Goal: Task Accomplishment & Management: Complete application form

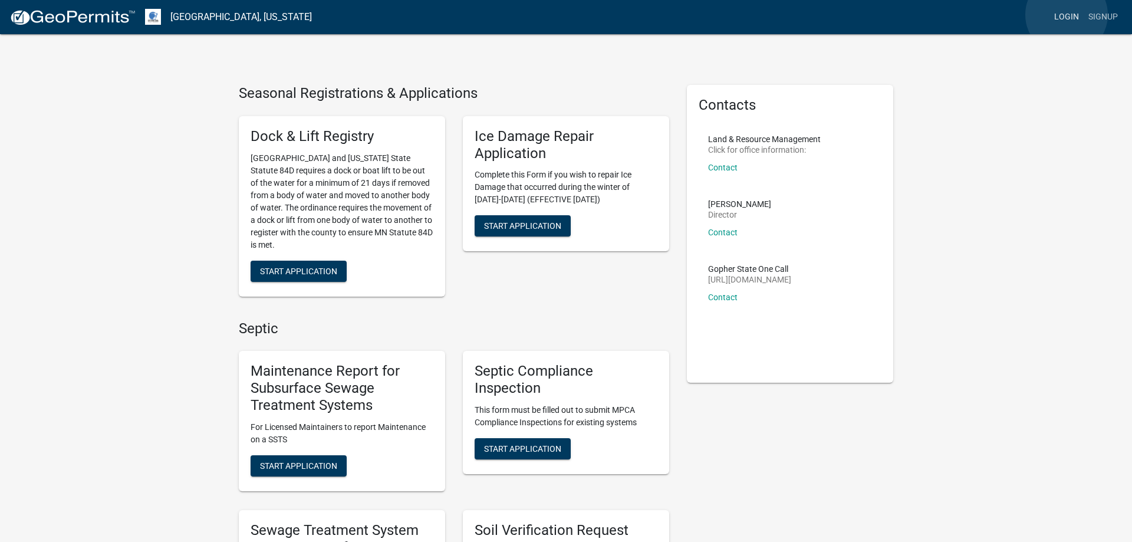
click at [1067, 15] on link "Login" at bounding box center [1067, 17] width 34 height 22
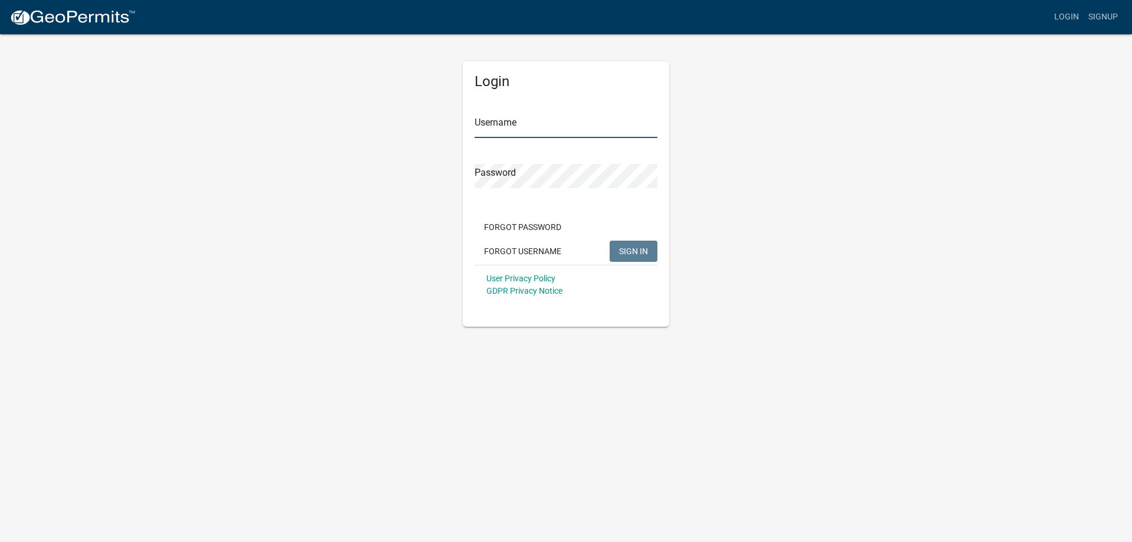
click at [513, 122] on input "Username" at bounding box center [566, 126] width 183 height 24
type input "MJevne"
click at [630, 252] on span "SIGN IN" at bounding box center [633, 250] width 29 height 9
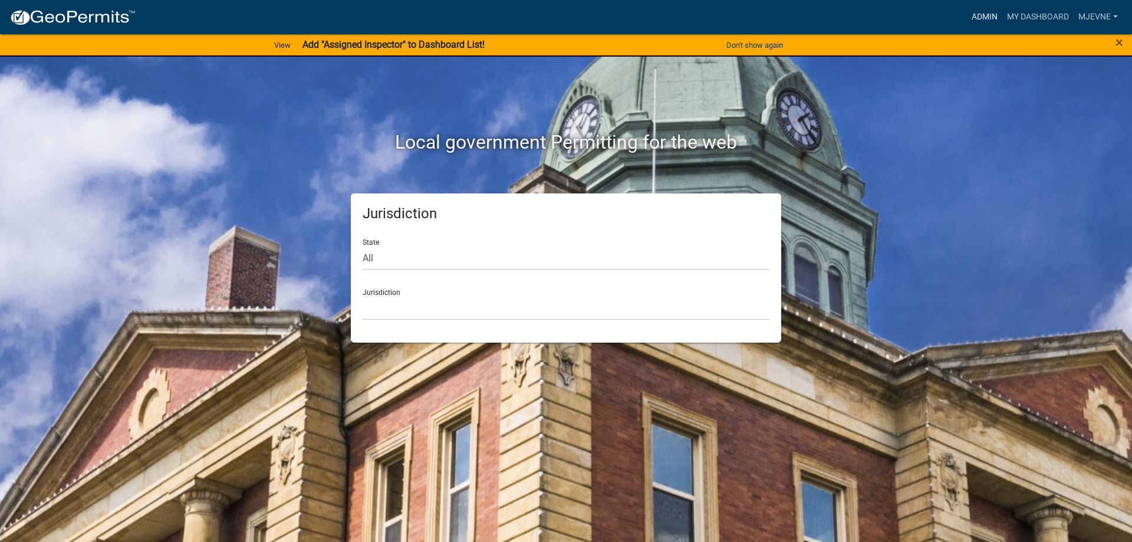
click at [986, 15] on link "Admin" at bounding box center [984, 17] width 35 height 22
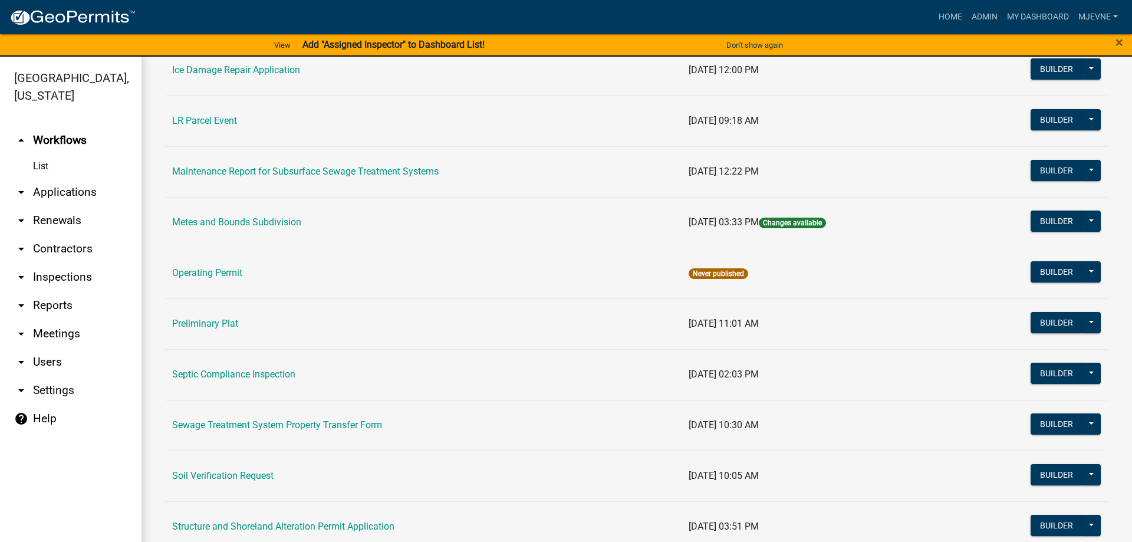
scroll to position [403, 0]
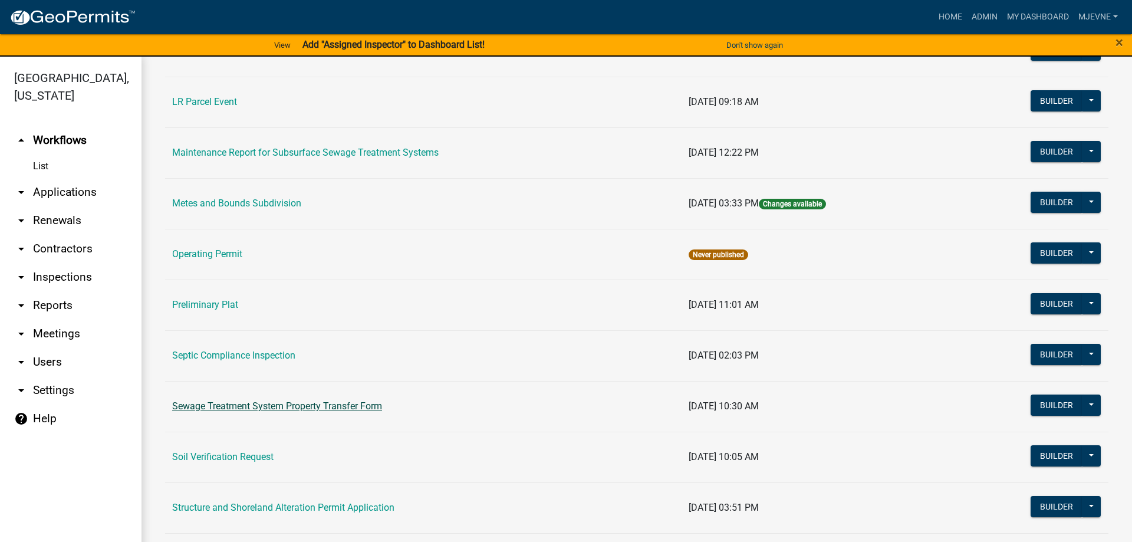
click at [274, 407] on link "Sewage Treatment System Property Transfer Form" at bounding box center [277, 405] width 210 height 11
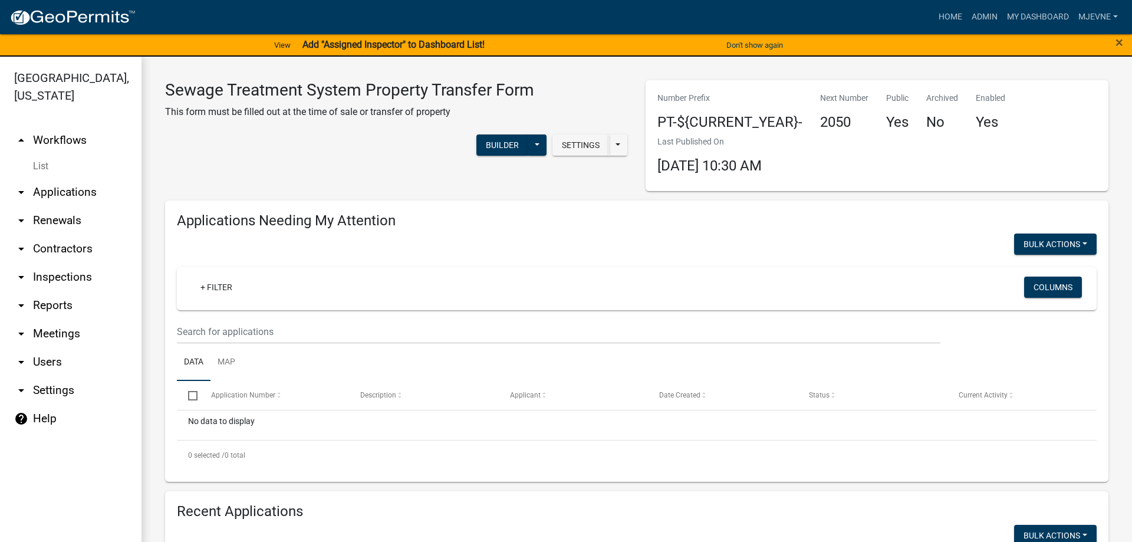
select select "3: 100"
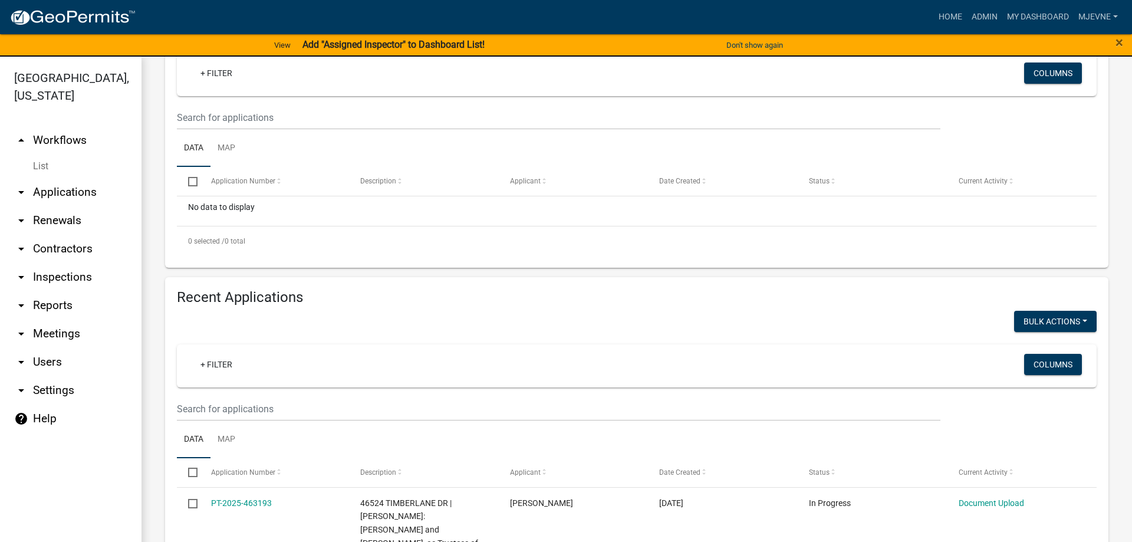
scroll to position [336, 0]
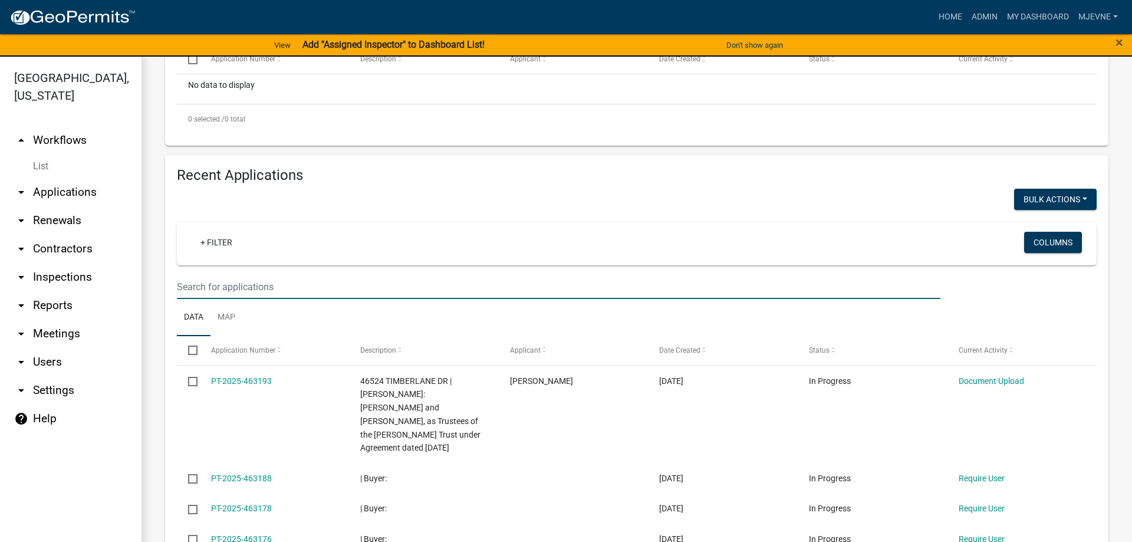
paste input "2025-461203"
type input "2025-461203"
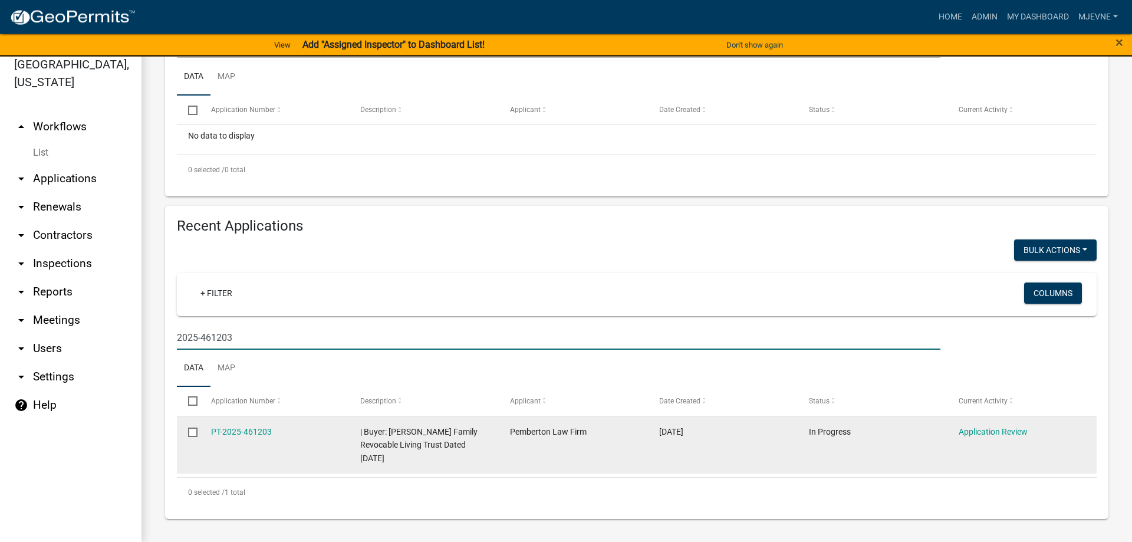
scroll to position [14, 0]
click at [228, 432] on link "PT-2025-461203" at bounding box center [241, 430] width 61 height 9
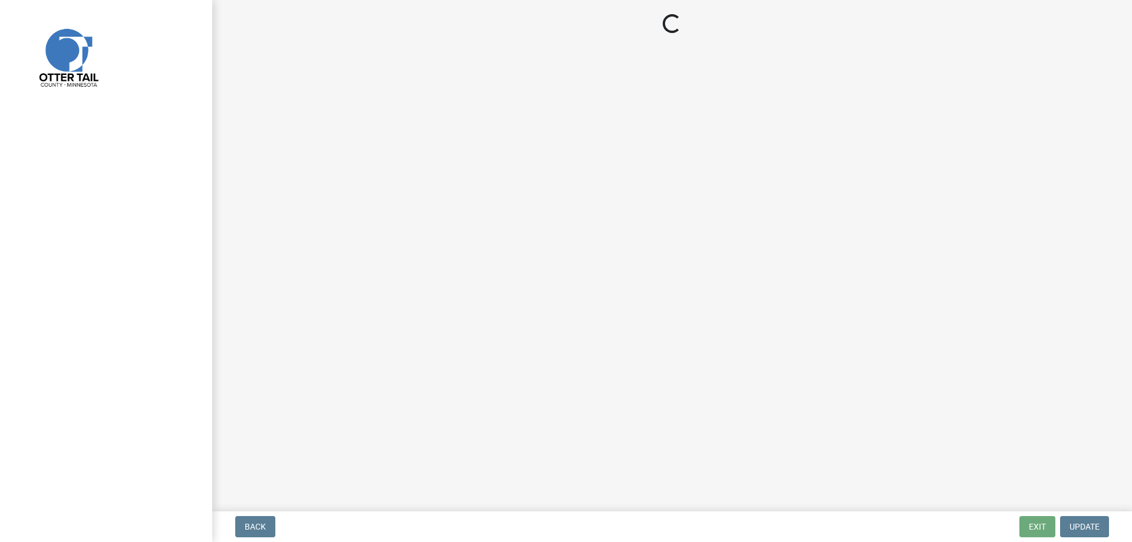
select select "b4c12476-3918-4c31-b34d-126d47b866fd"
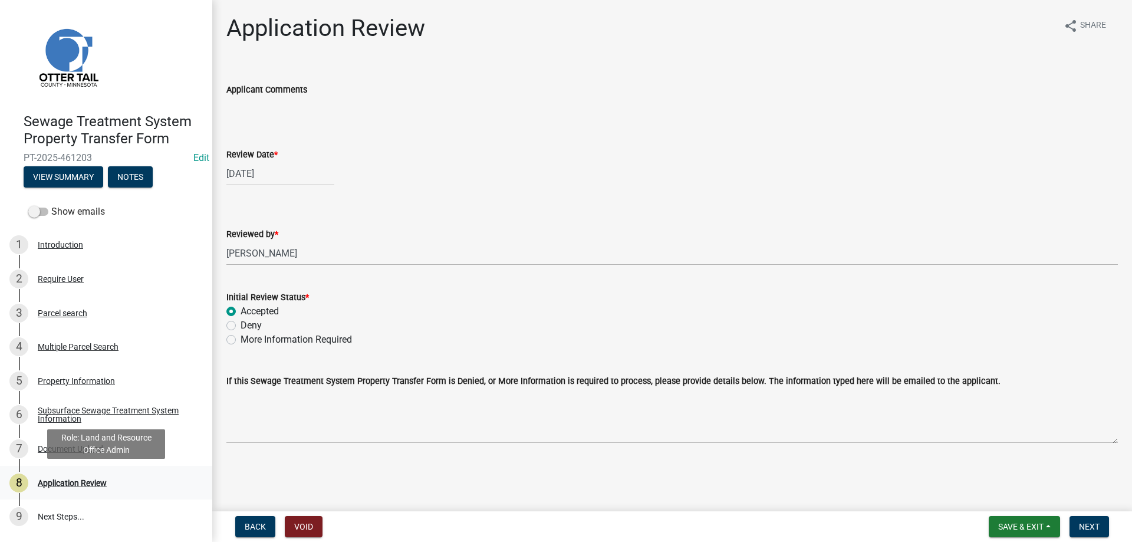
click at [58, 482] on div "Application Review" at bounding box center [72, 483] width 69 height 8
click at [53, 418] on div "Subsurface Sewage Treatment System Information" at bounding box center [116, 414] width 156 height 17
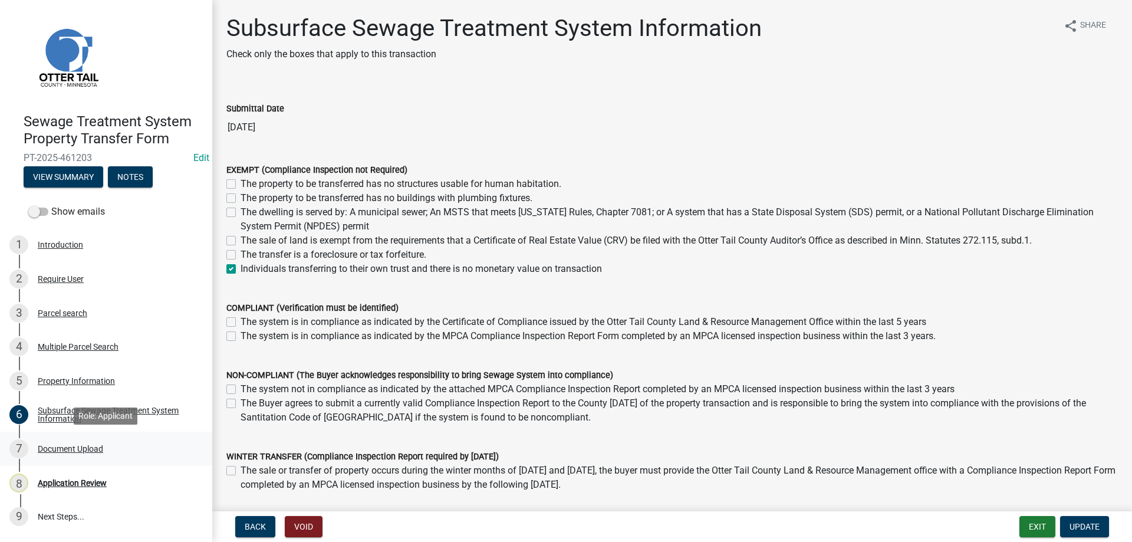
click at [55, 447] on div "Document Upload" at bounding box center [70, 449] width 65 height 8
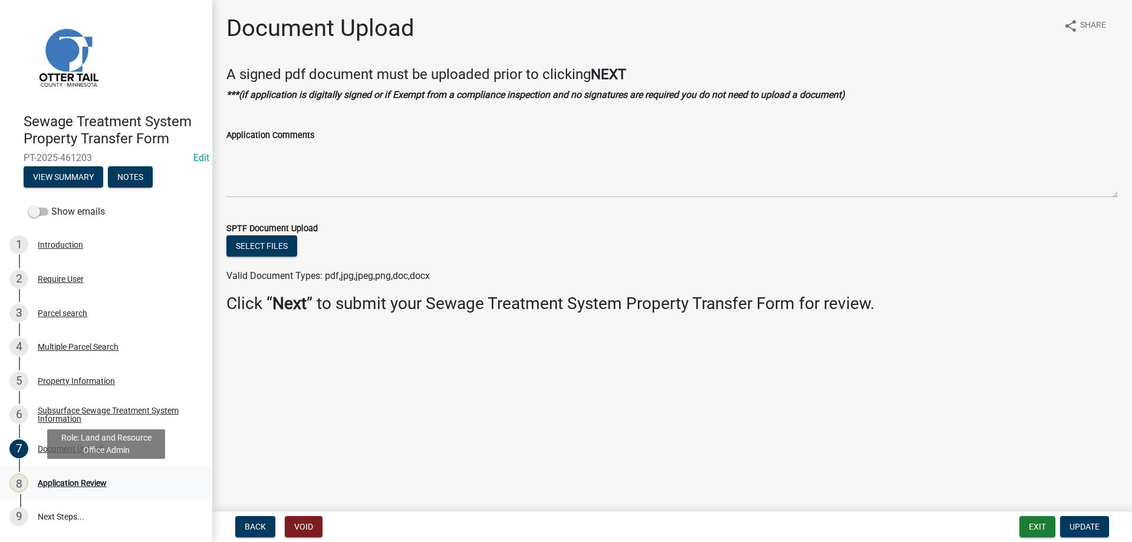
click at [63, 482] on div "Application Review" at bounding box center [72, 483] width 69 height 8
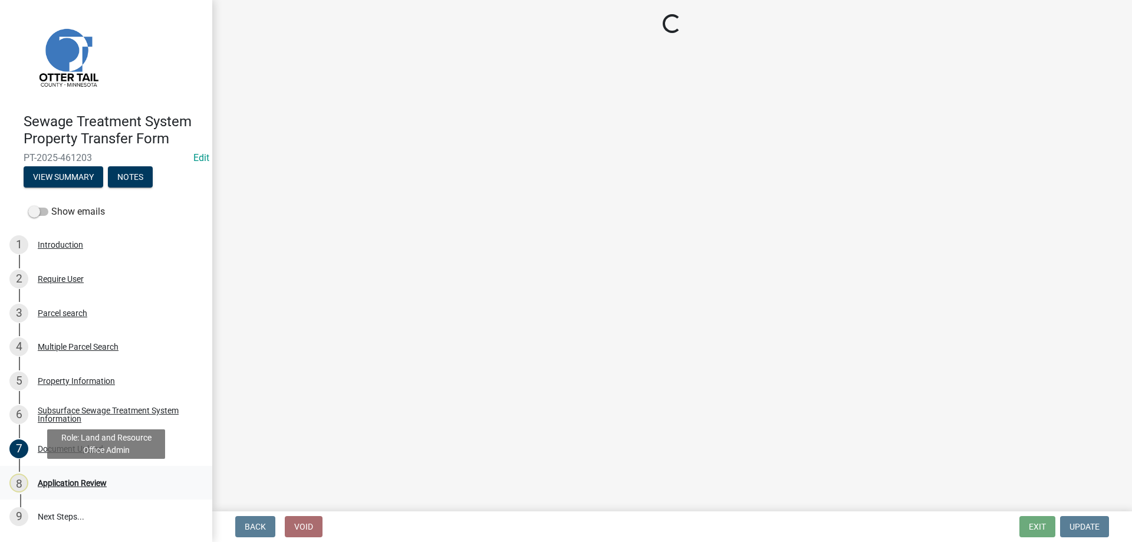
select select "b4c12476-3918-4c31-b34d-126d47b866fd"
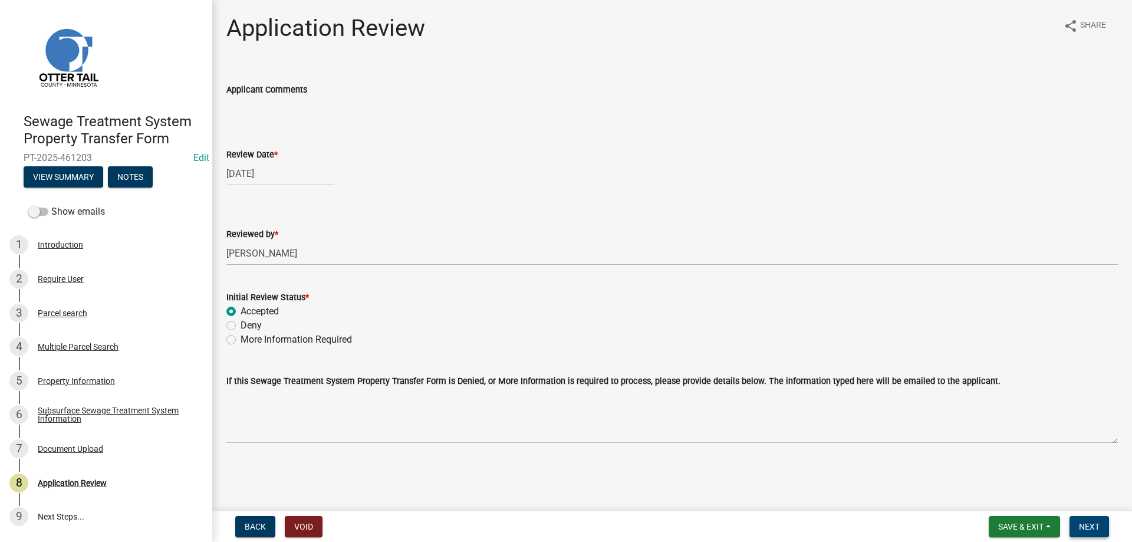
click at [1088, 531] on span "Next" at bounding box center [1089, 526] width 21 height 9
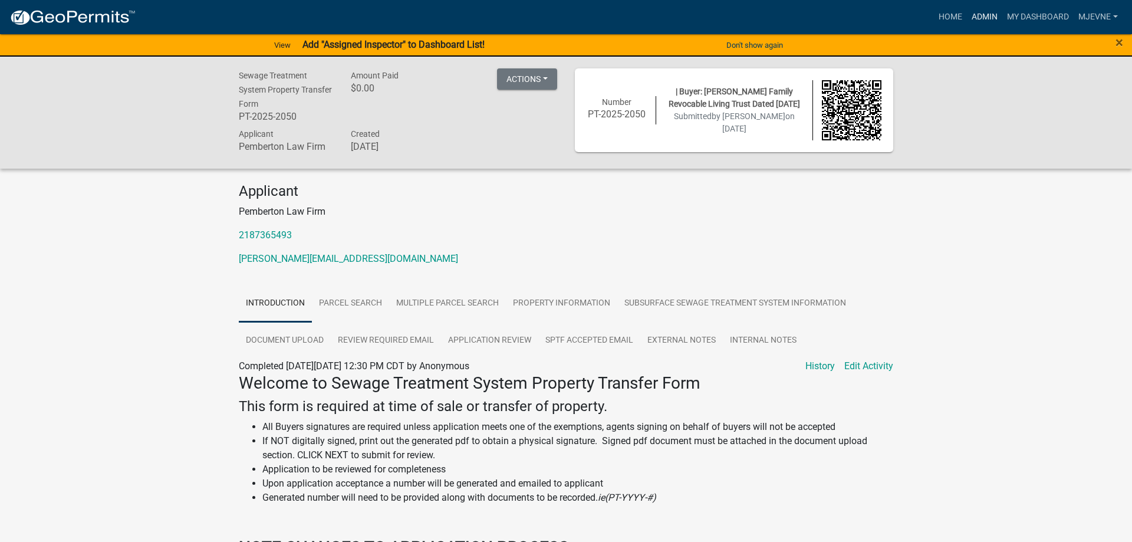
click at [983, 12] on link "Admin" at bounding box center [984, 17] width 35 height 22
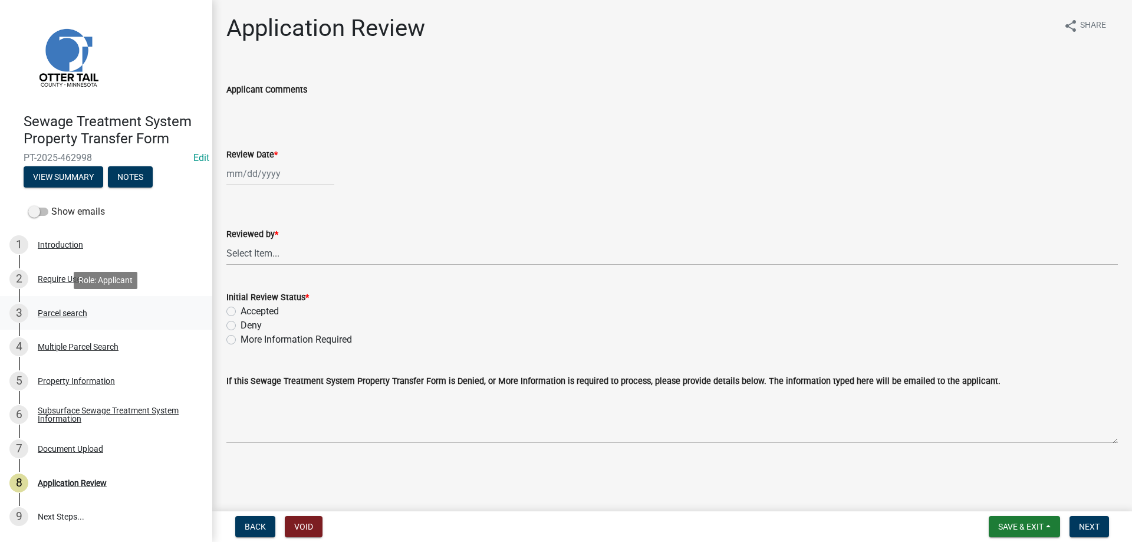
click at [55, 311] on div "Parcel search" at bounding box center [63, 313] width 50 height 8
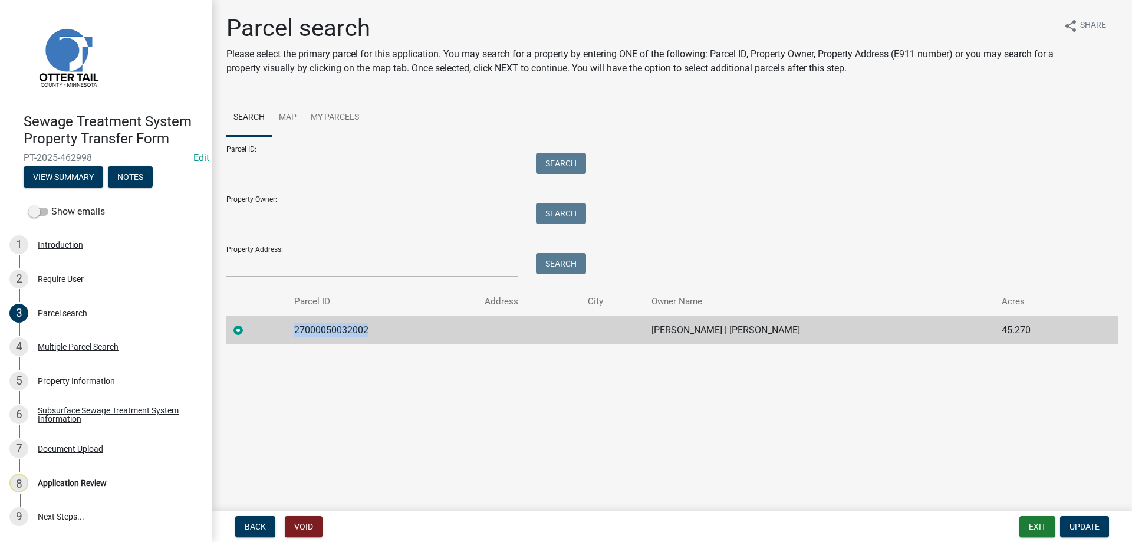
drag, startPoint x: 364, startPoint y: 331, endPoint x: 287, endPoint y: 334, distance: 77.3
click at [287, 334] on td "27000050032002" at bounding box center [382, 329] width 190 height 29
copy td "27000050032002"
click at [47, 343] on div "Multiple Parcel Search" at bounding box center [78, 347] width 81 height 8
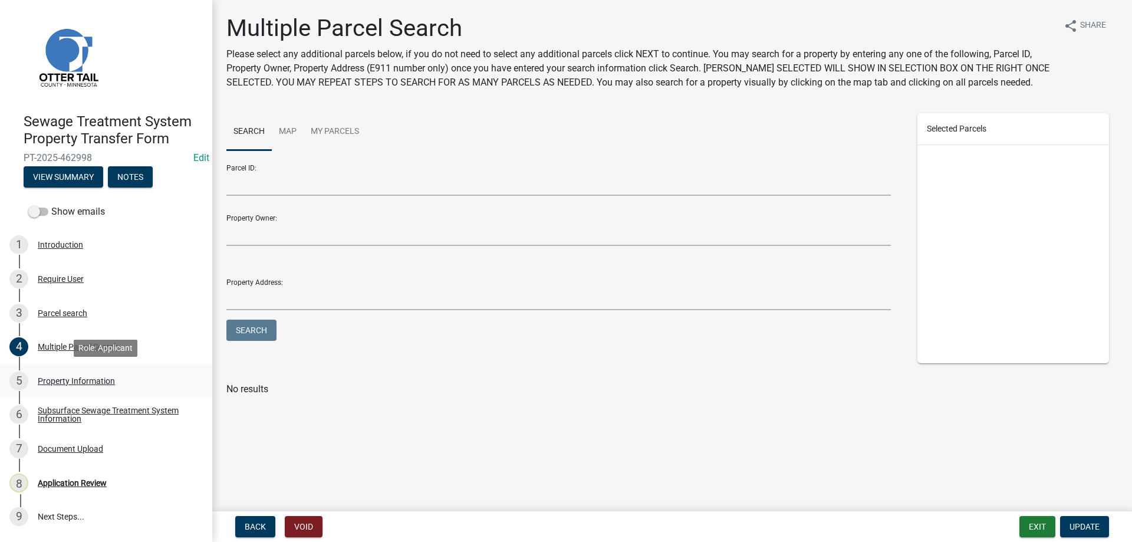
click at [70, 379] on div "Property Information" at bounding box center [76, 381] width 77 height 8
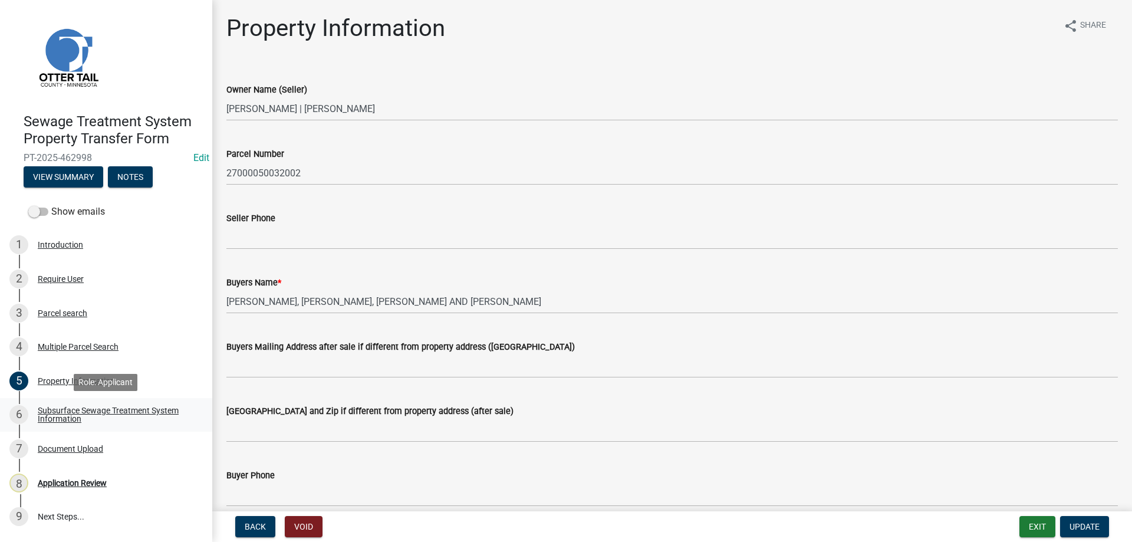
click at [66, 411] on div "Subsurface Sewage Treatment System Information" at bounding box center [116, 414] width 156 height 17
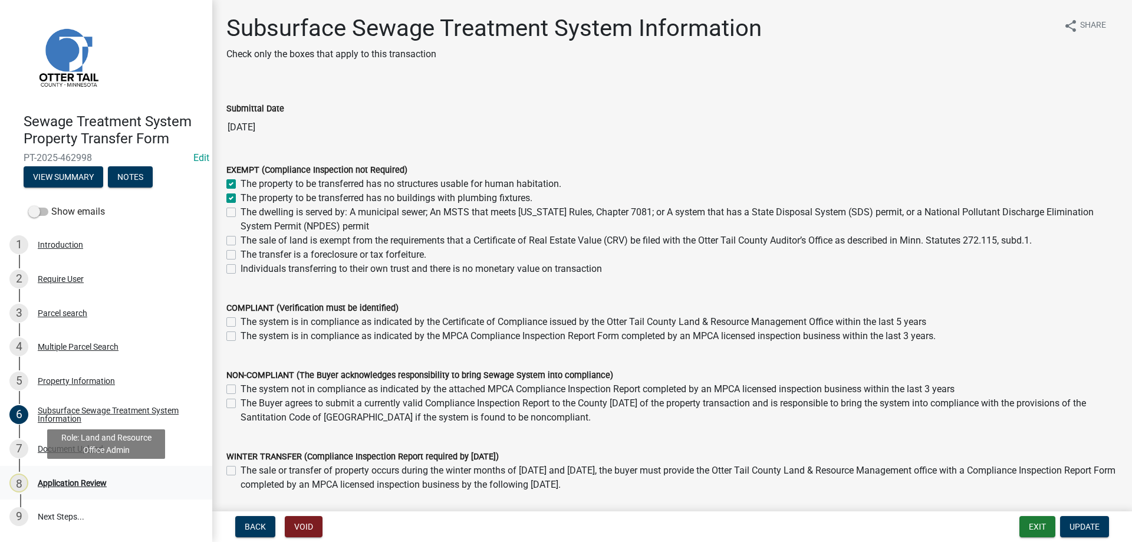
click at [75, 482] on div "Application Review" at bounding box center [72, 483] width 69 height 8
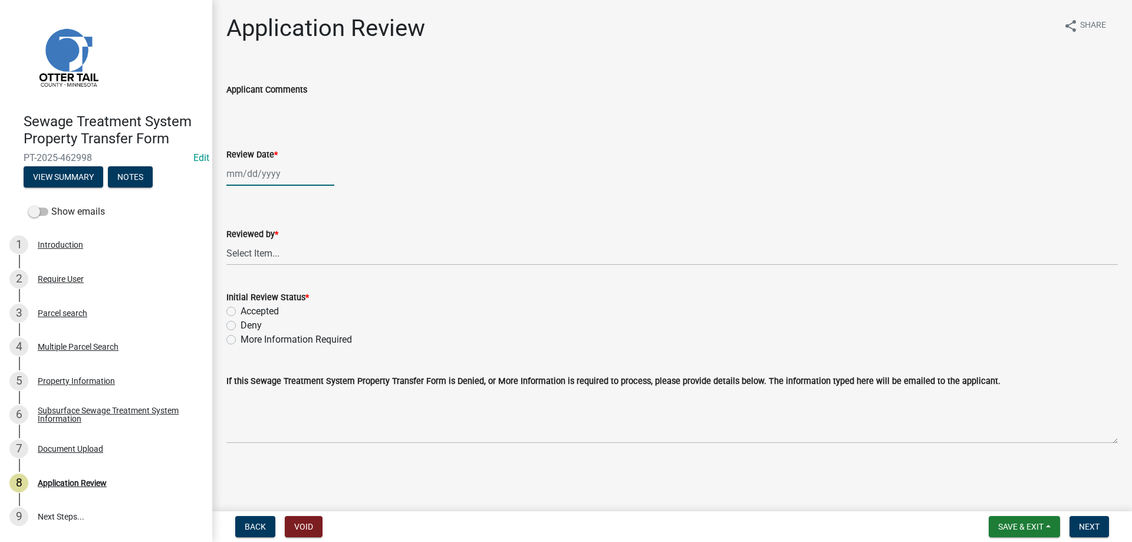
click at [271, 172] on input "Review Date *" at bounding box center [280, 174] width 108 height 24
select select "8"
select select "2025"
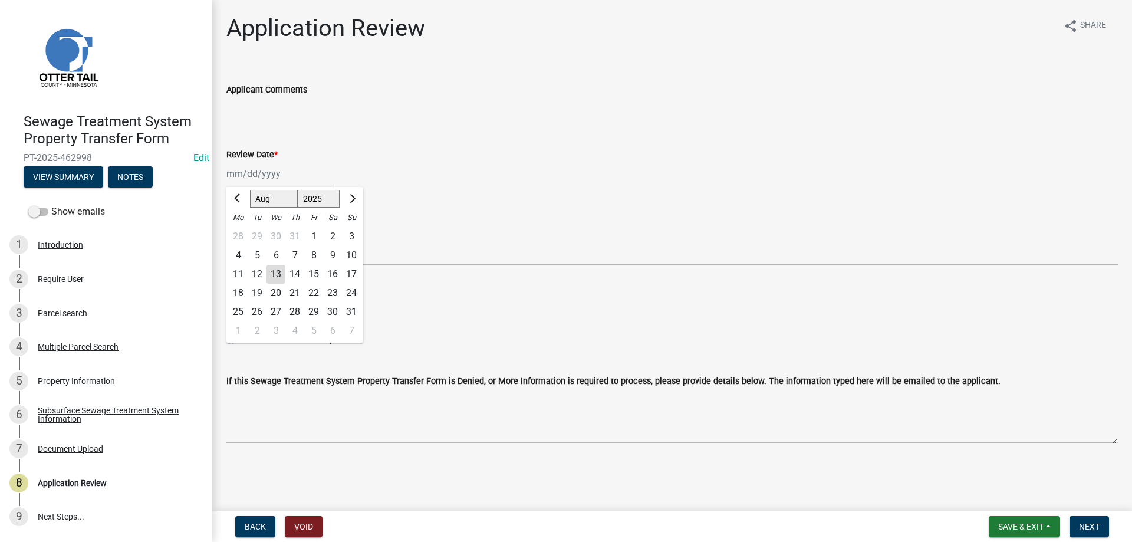
click at [278, 272] on div "13" at bounding box center [276, 274] width 19 height 19
type input "[DATE]"
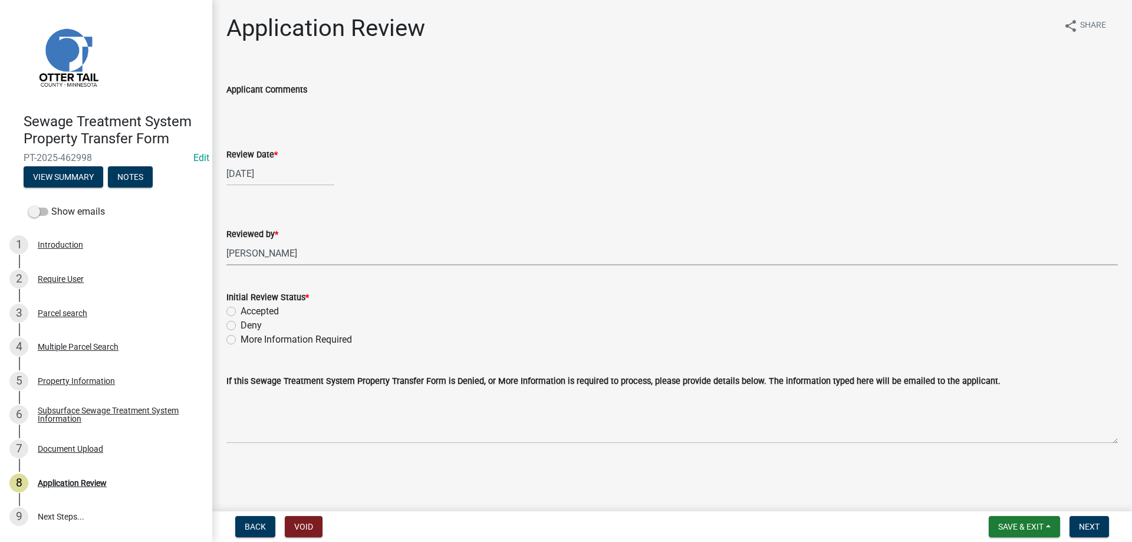
click option "[PERSON_NAME]" at bounding box center [0, 0] width 0 height 0
select select "b4c12476-3918-4c31-b34d-126d47b866fd"
click at [241, 314] on label "Accepted" at bounding box center [260, 311] width 38 height 14
click at [241, 312] on input "Accepted" at bounding box center [245, 308] width 8 height 8
radio input "true"
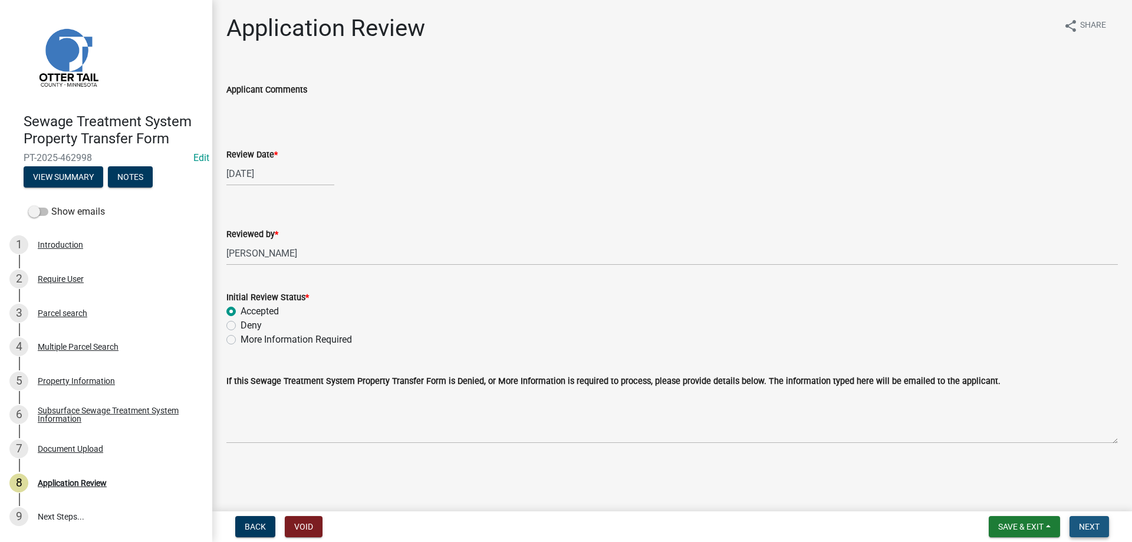
click at [1085, 524] on span "Next" at bounding box center [1089, 526] width 21 height 9
